Goal: Information Seeking & Learning: Learn about a topic

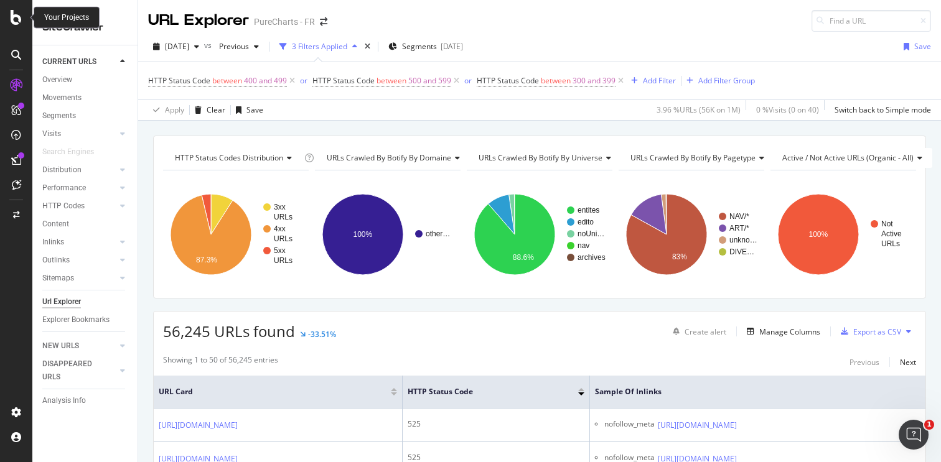
click at [19, 17] on icon at bounding box center [16, 17] width 11 height 15
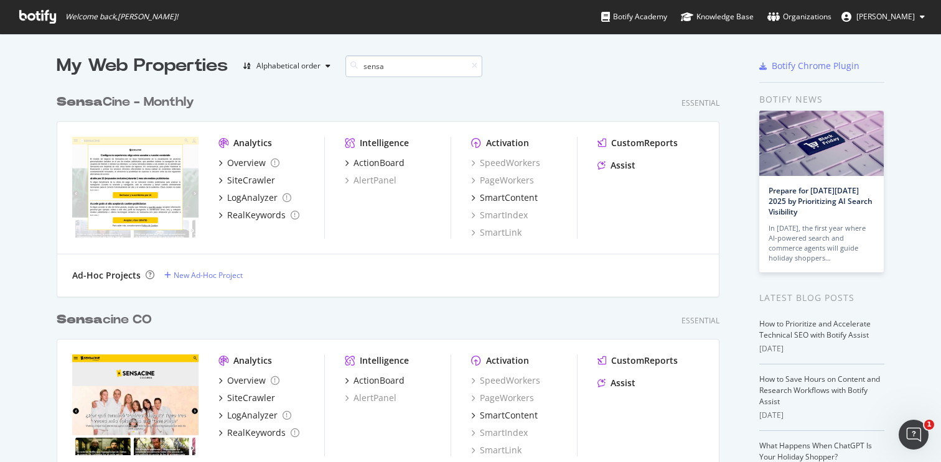
scroll to position [654, 673]
type input "sensa"
click at [161, 104] on div "Sensa Cine - Monthly" at bounding box center [126, 102] width 138 height 18
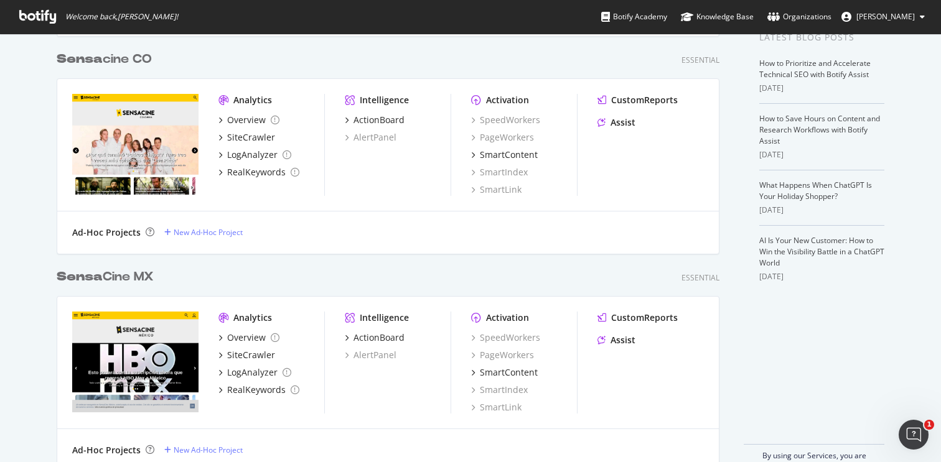
scroll to position [262, 0]
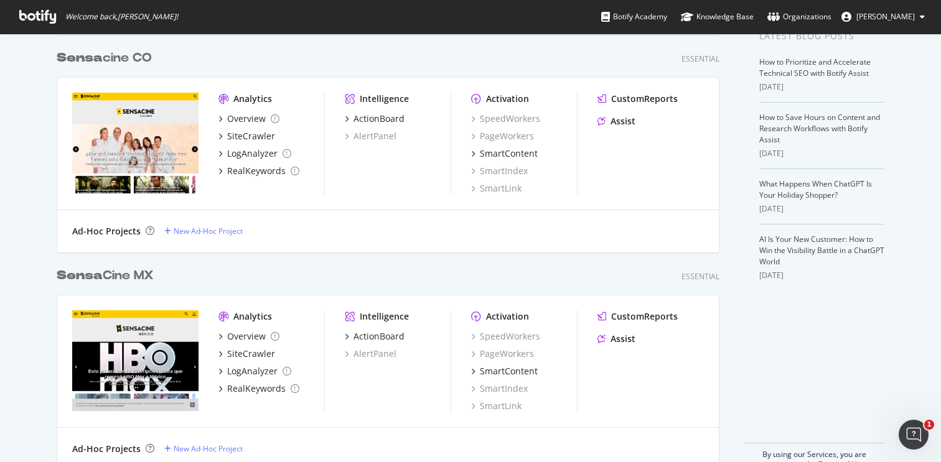
click at [124, 272] on div "Sensa Cine MX" at bounding box center [105, 276] width 97 height 18
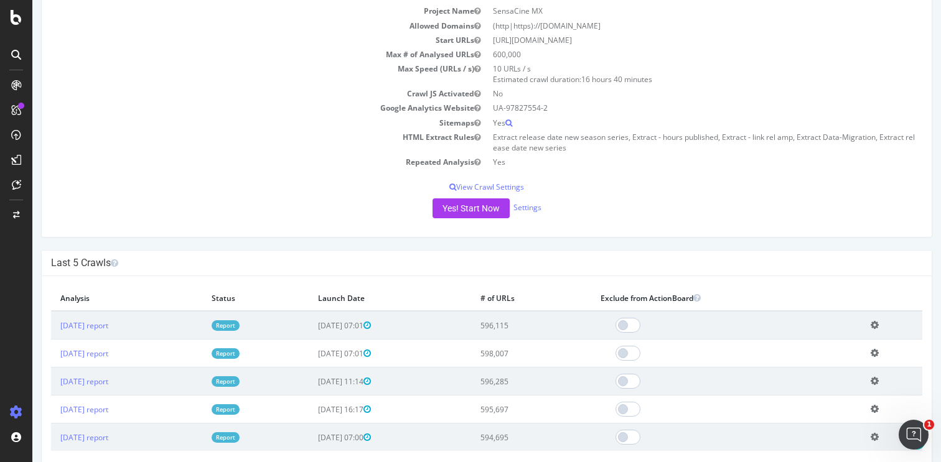
scroll to position [139, 0]
click at [108, 329] on link "2025 Sep. 1st report" at bounding box center [84, 325] width 48 height 11
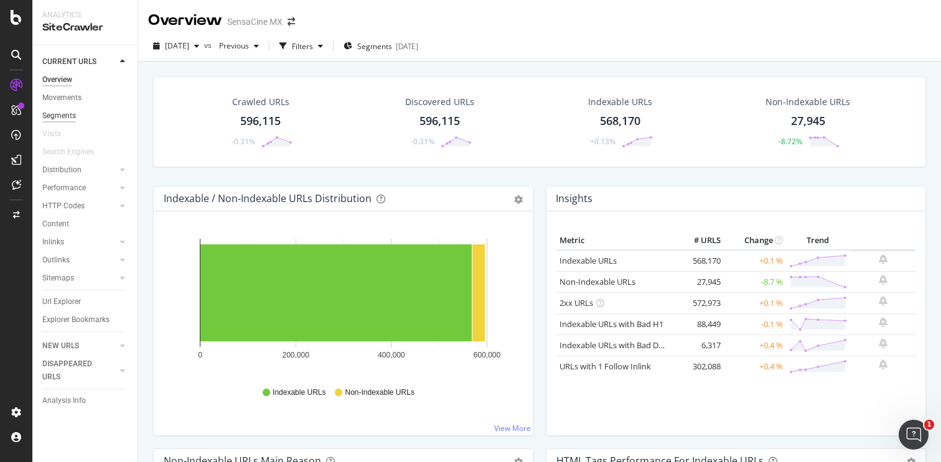
click at [71, 118] on div "Segments" at bounding box center [59, 116] width 34 height 13
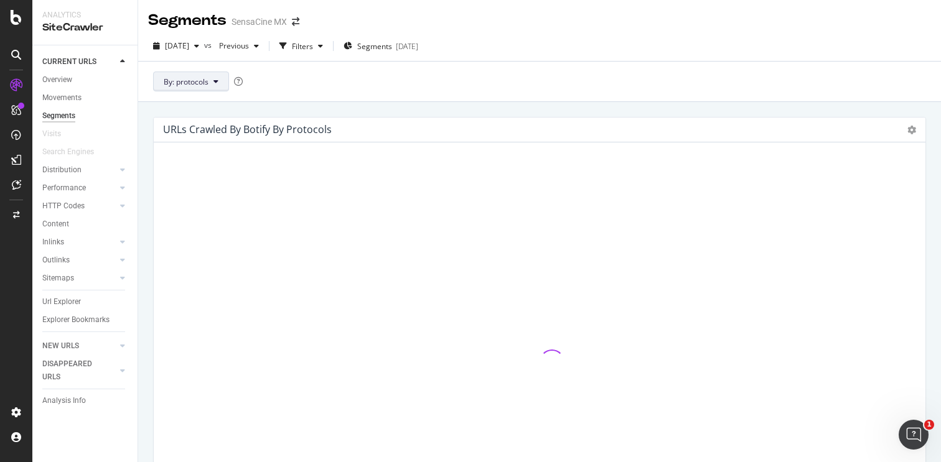
click at [213, 87] on button "By: protocols" at bounding box center [191, 82] width 76 height 20
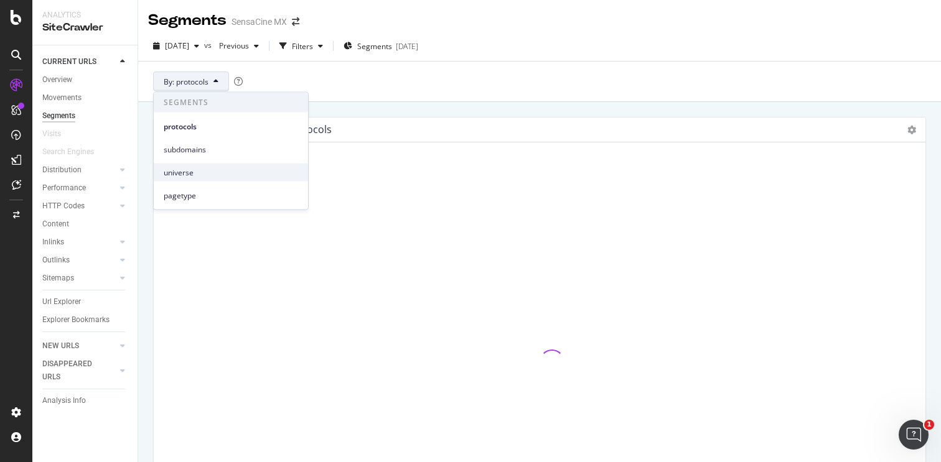
click at [192, 177] on span "universe" at bounding box center [231, 172] width 134 height 11
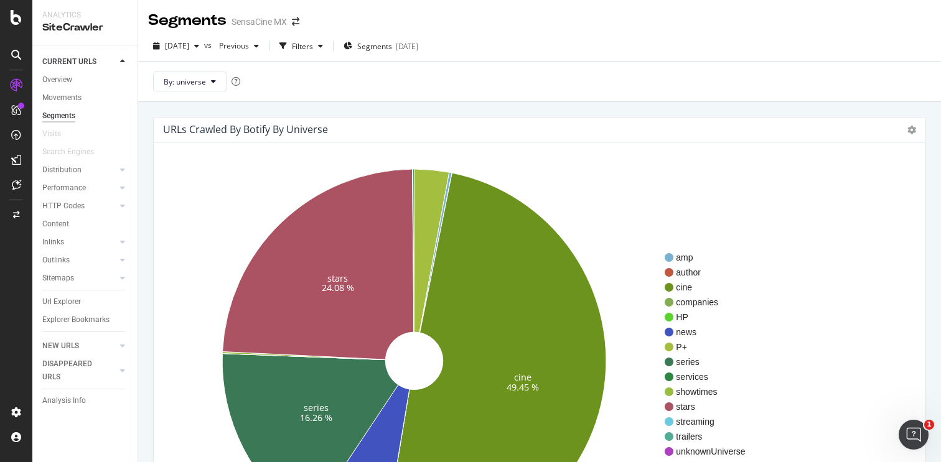
click at [916, 130] on div "URLs Crawled By Botify By universe Sunburst Treemap Table Expand Export as CSV" at bounding box center [540, 130] width 772 height 25
click at [913, 131] on icon at bounding box center [911, 130] width 9 height 9
click at [860, 203] on span "Table" at bounding box center [876, 197] width 100 height 17
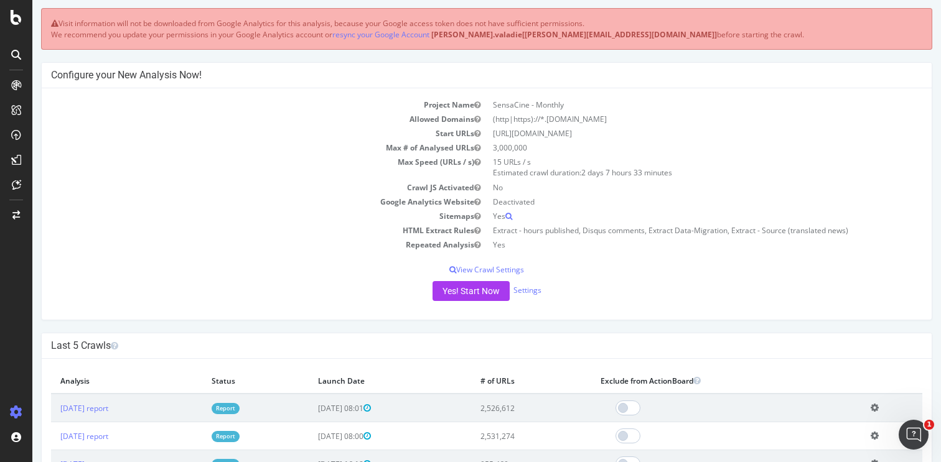
scroll to position [103, 0]
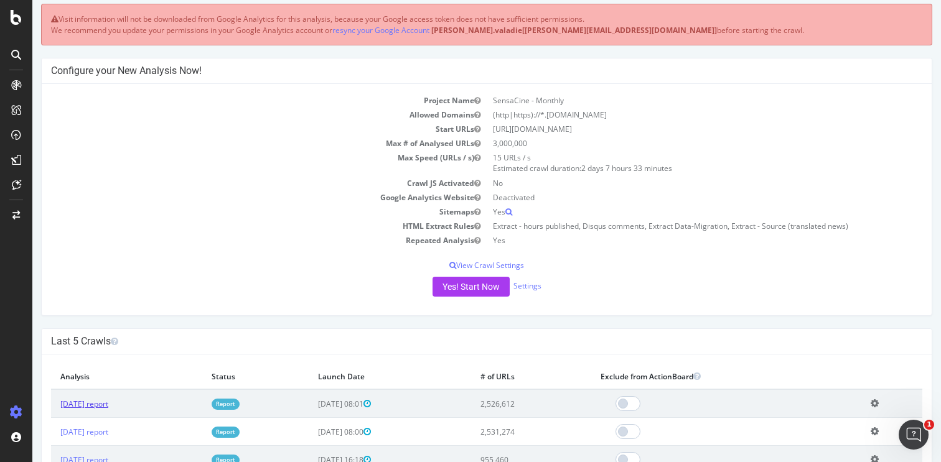
click at [98, 404] on link "2025 Sep. 2nd report" at bounding box center [84, 404] width 48 height 11
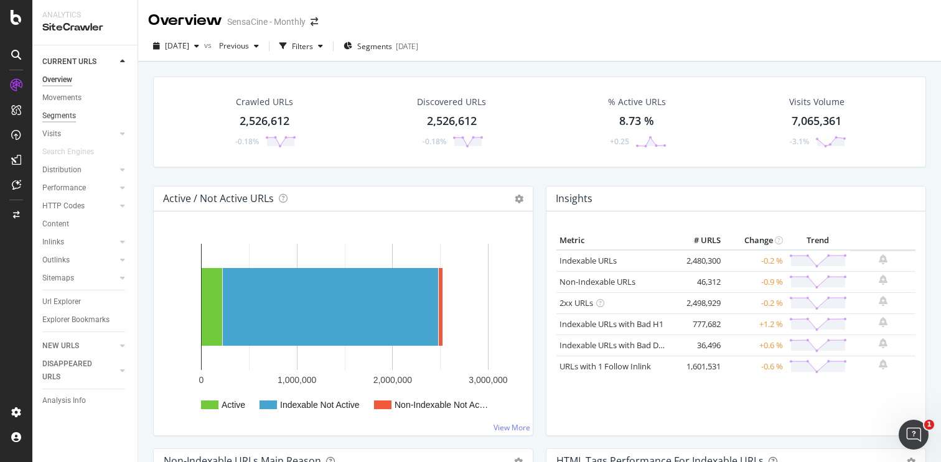
click at [60, 116] on div "Segments" at bounding box center [59, 116] width 34 height 13
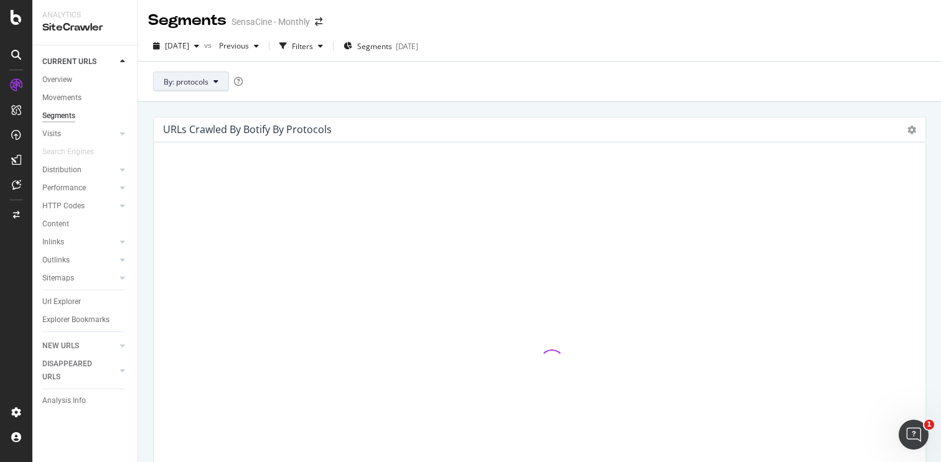
click at [194, 82] on span "By: protocols" at bounding box center [186, 82] width 45 height 11
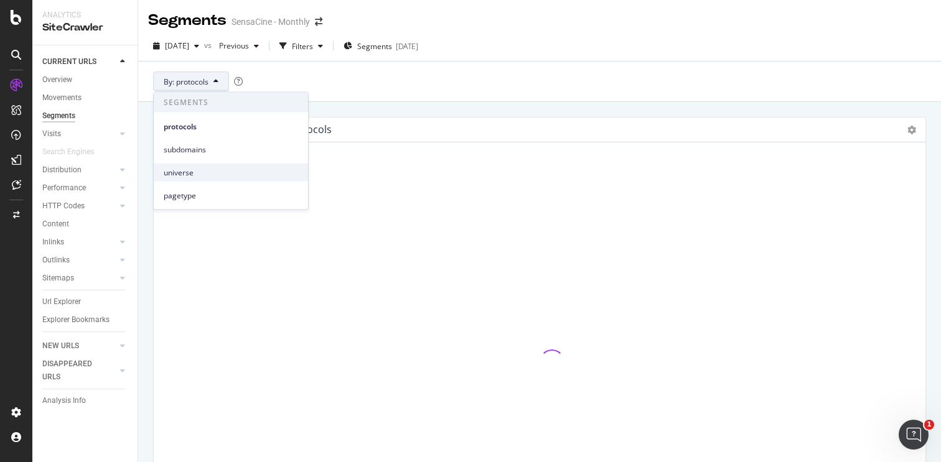
click at [194, 171] on span "universe" at bounding box center [231, 172] width 134 height 11
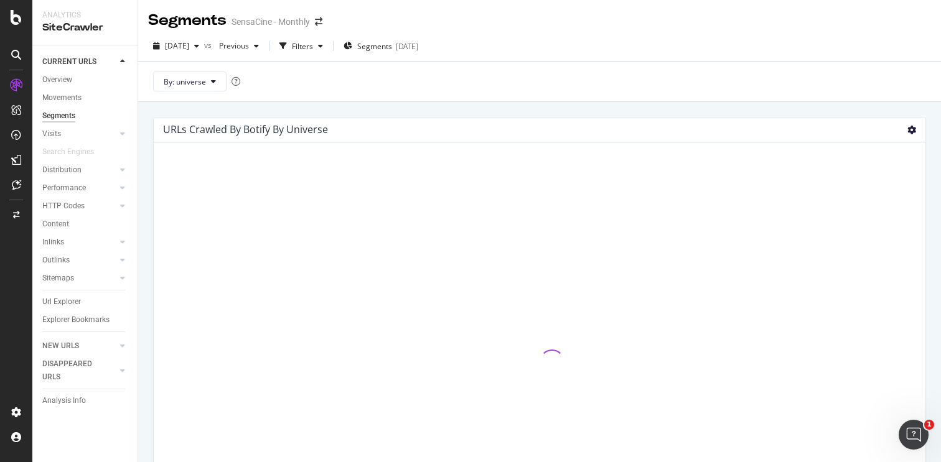
click at [911, 128] on icon at bounding box center [911, 130] width 9 height 9
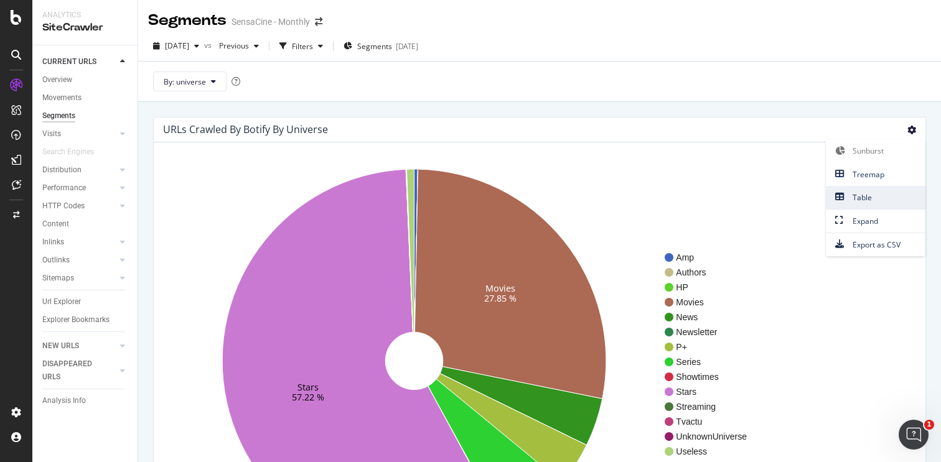
click at [868, 194] on span "Table" at bounding box center [876, 197] width 100 height 17
